Goal: Navigation & Orientation: Understand site structure

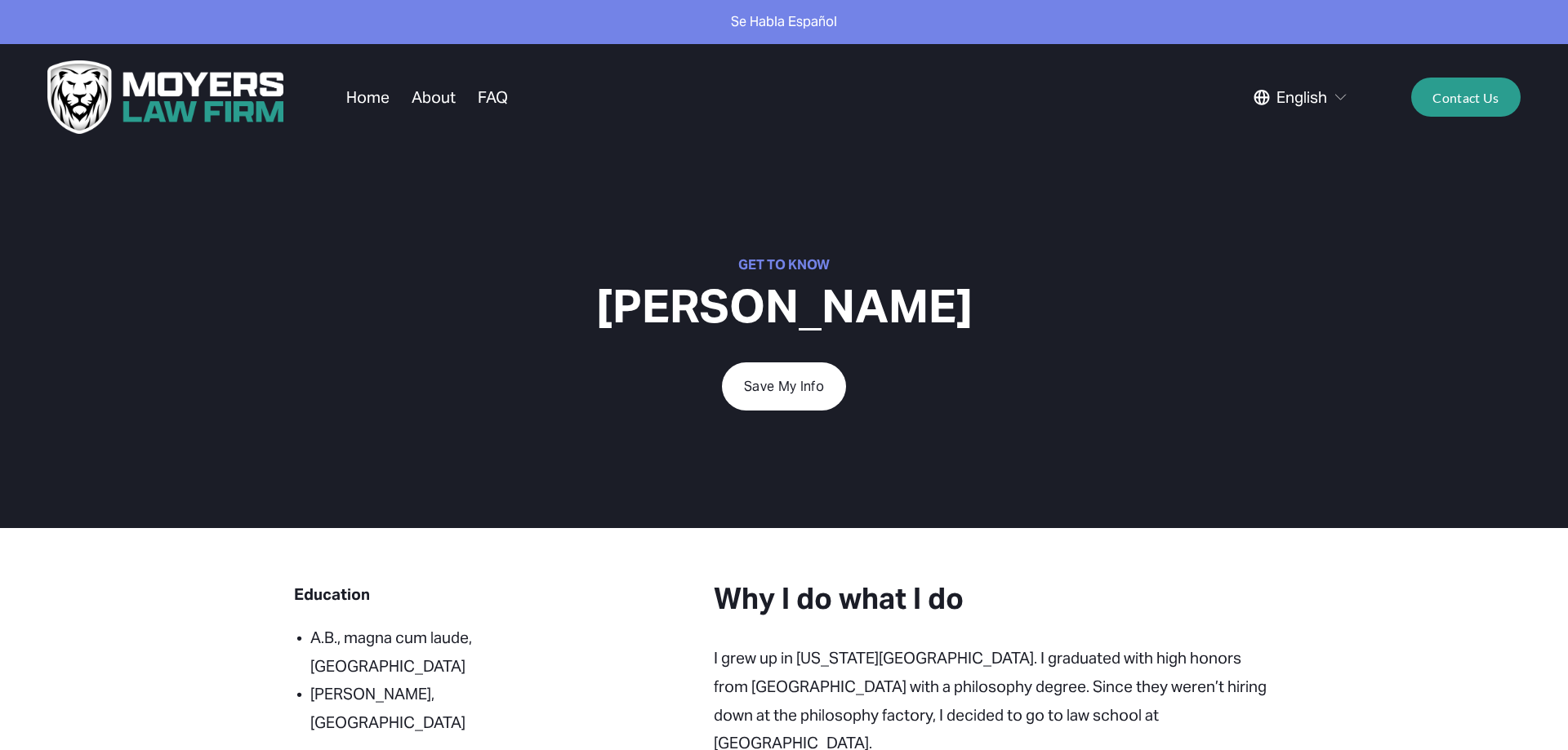
click at [423, 97] on link "About" at bounding box center [433, 97] width 44 height 31
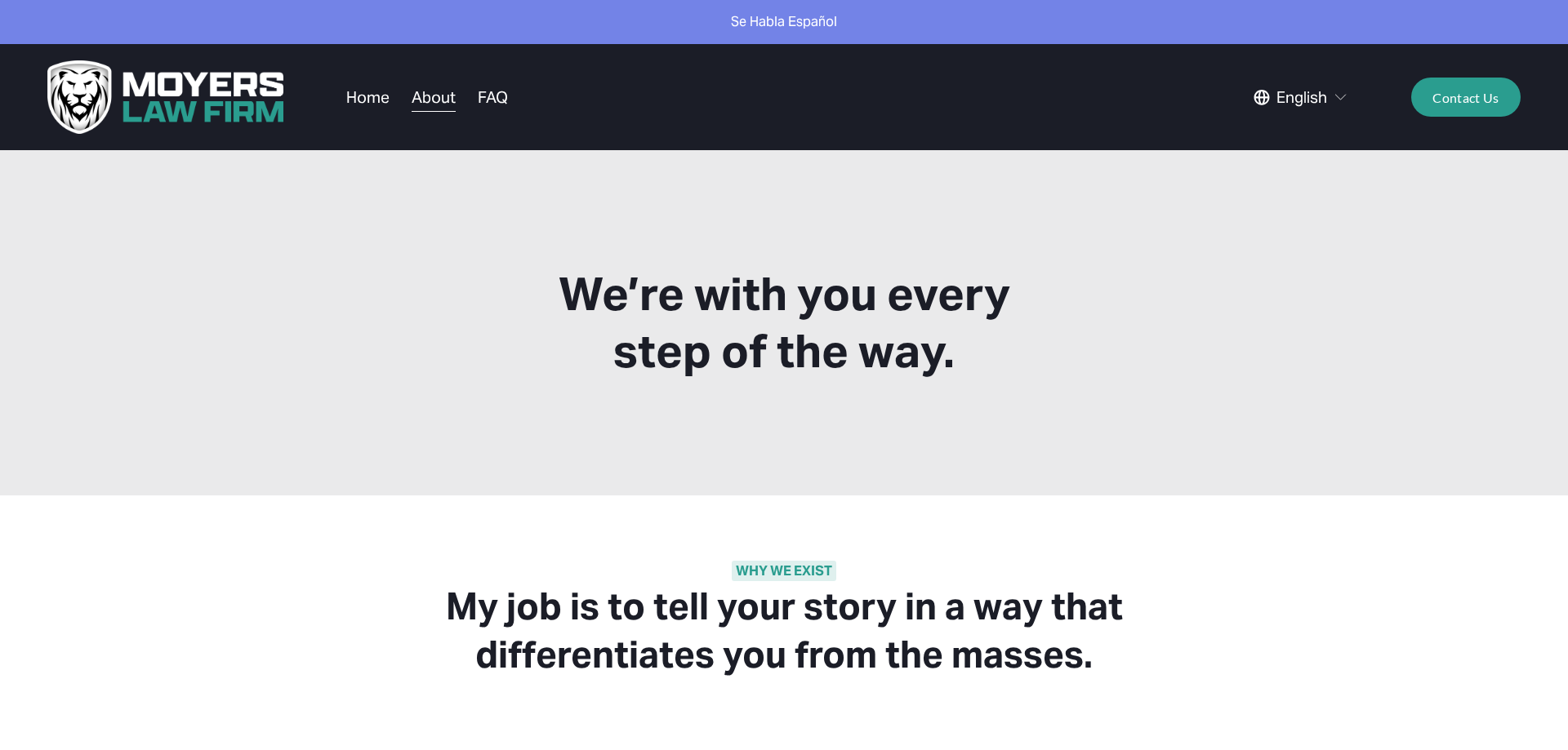
click at [502, 99] on link "FAQ" at bounding box center [493, 97] width 30 height 31
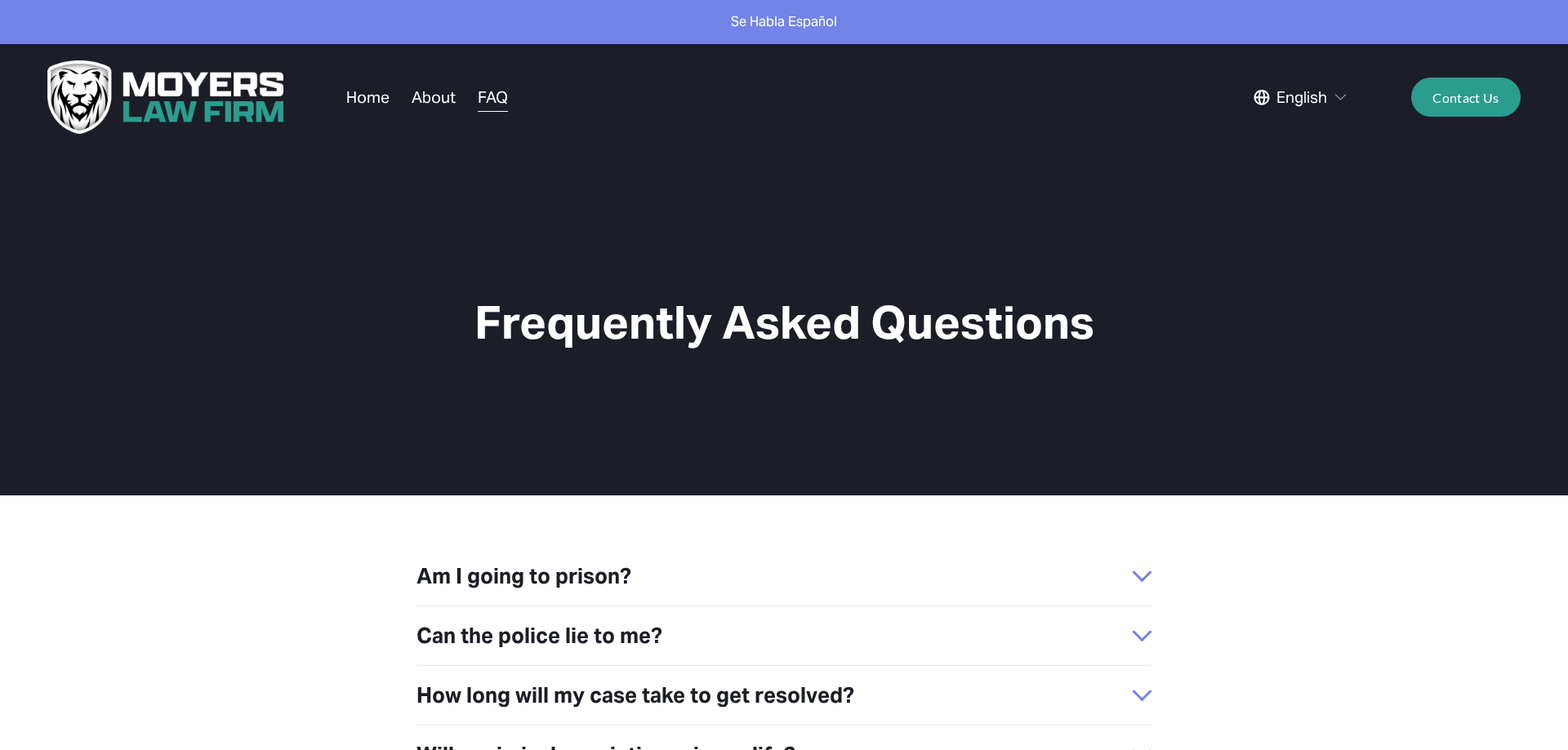
click at [235, 98] on img at bounding box center [166, 97] width 237 height 74
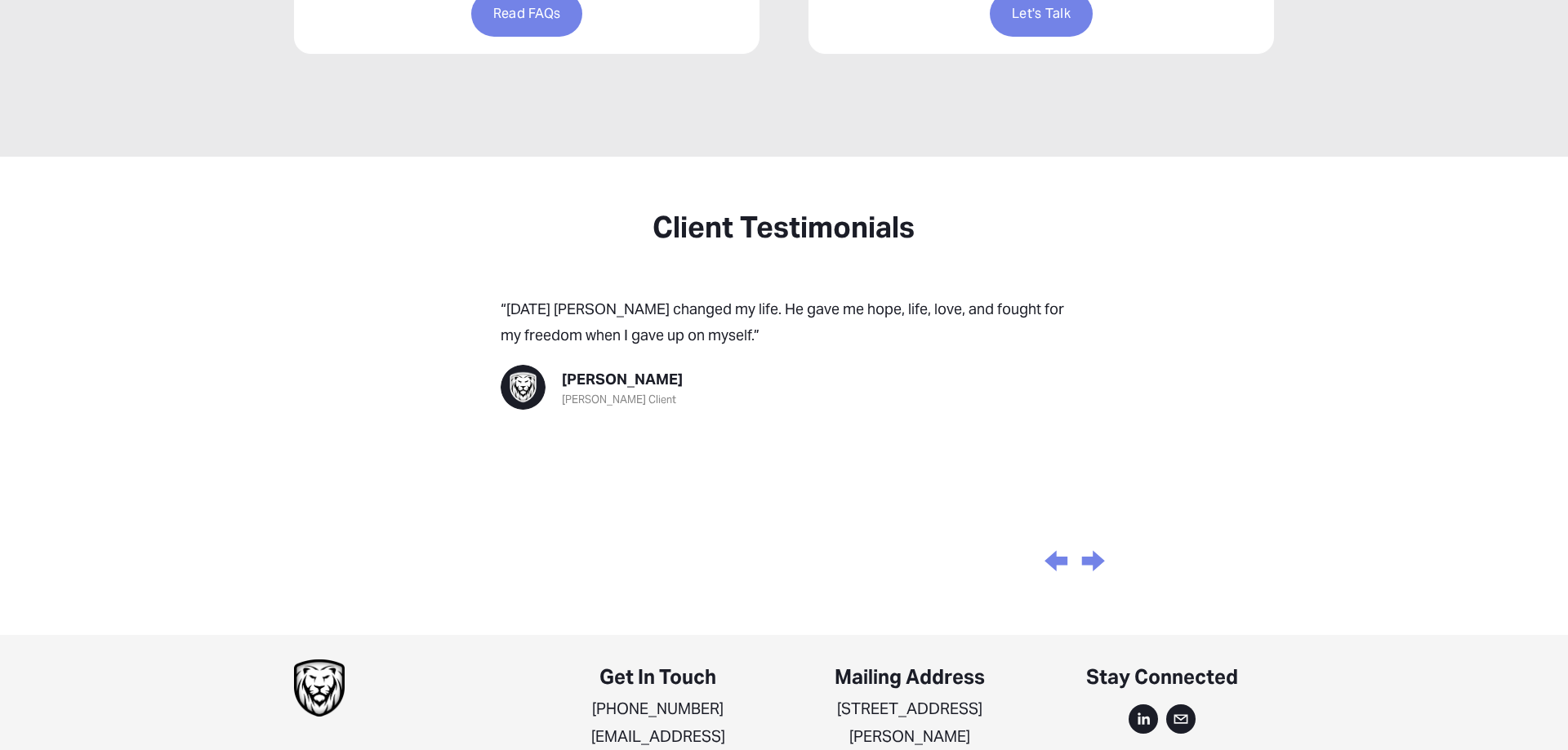
scroll to position [1636, 0]
